Goal: Find specific page/section: Find specific page/section

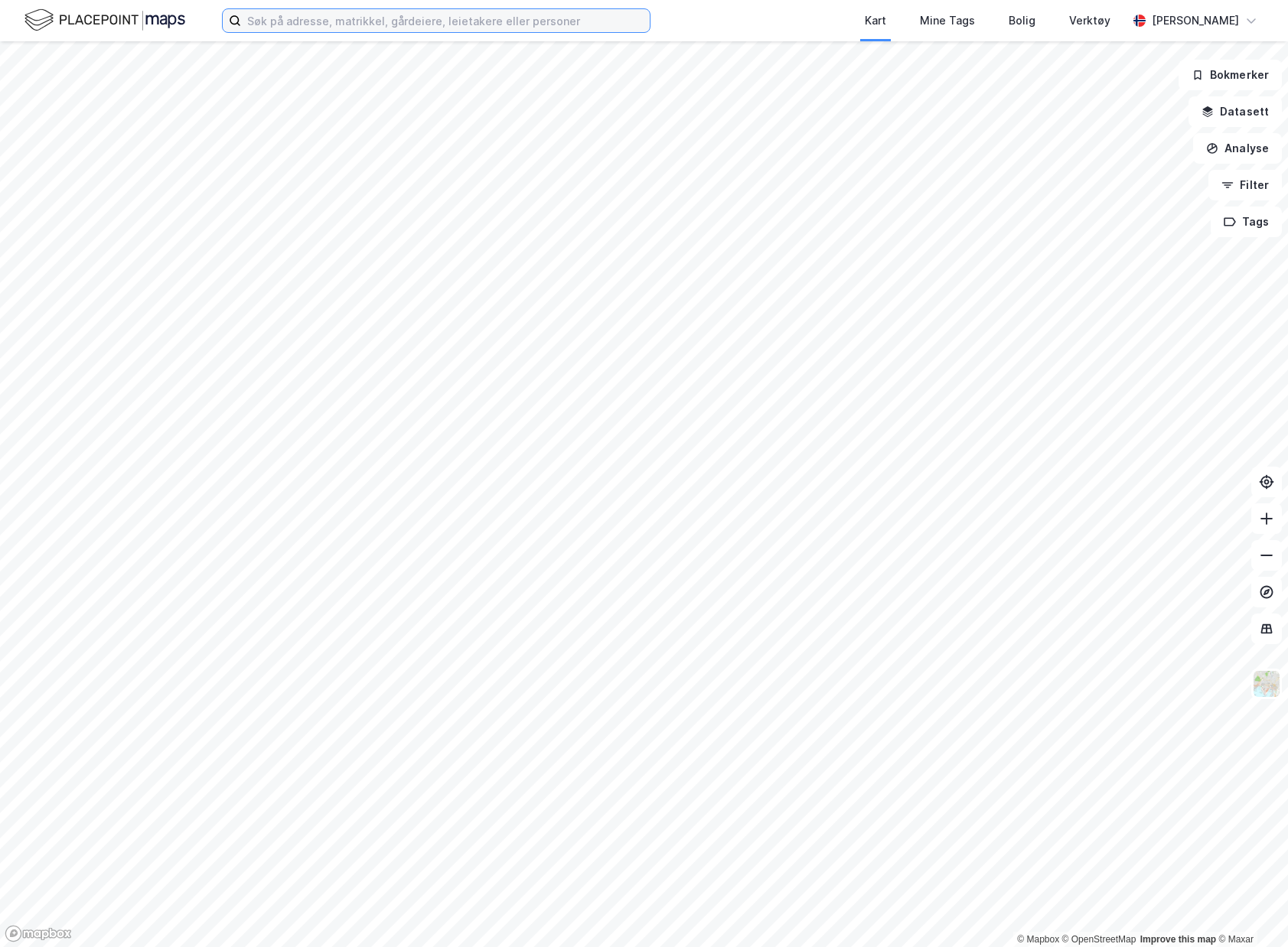
click at [341, 23] on input at bounding box center [445, 21] width 409 height 23
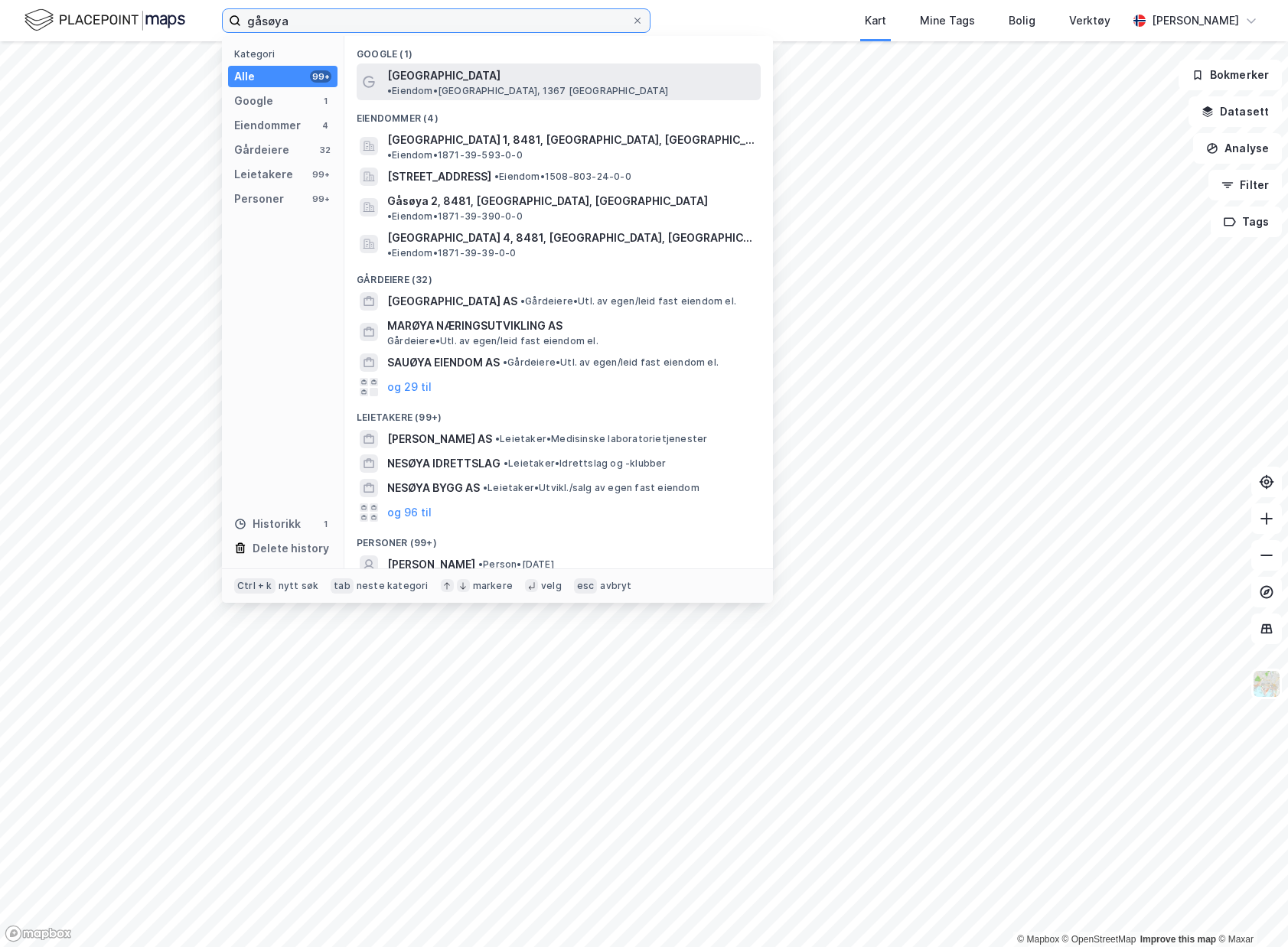
type input "gåsøya"
click at [591, 81] on div "[GEOGRAPHIC_DATA] • [PERSON_NAME][GEOGRAPHIC_DATA], 1367 [GEOGRAPHIC_DATA]" at bounding box center [572, 81] width 370 height 30
